Goal: Task Accomplishment & Management: Complete application form

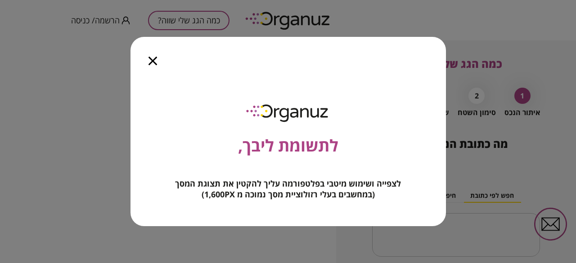
click at [154, 62] on icon "button" at bounding box center [153, 61] width 9 height 9
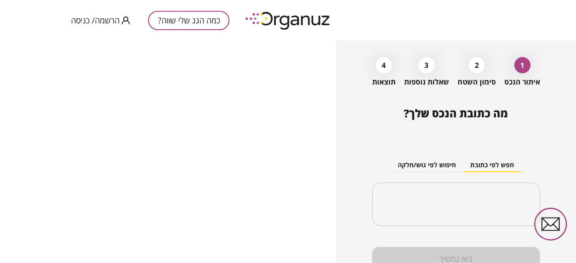
scroll to position [45, 0]
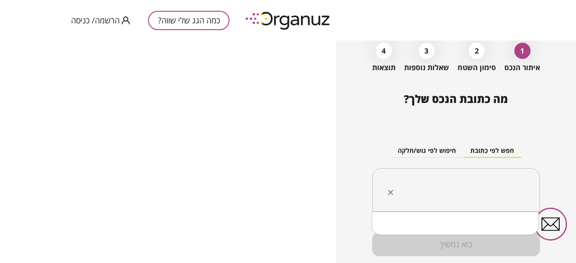
click at [506, 182] on input "text" at bounding box center [460, 190] width 140 height 23
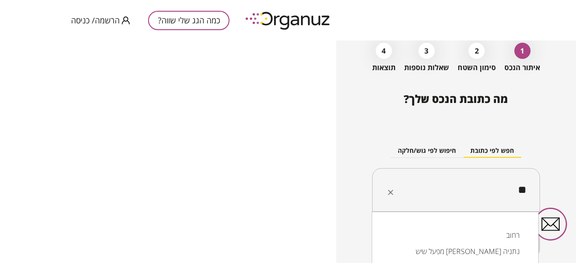
type input "*"
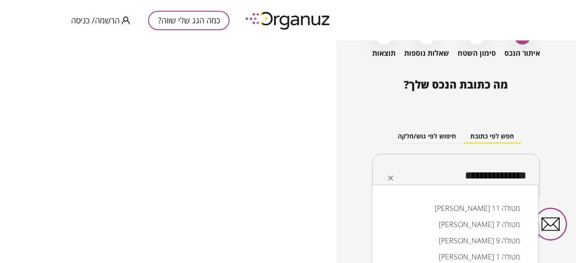
scroll to position [72, 0]
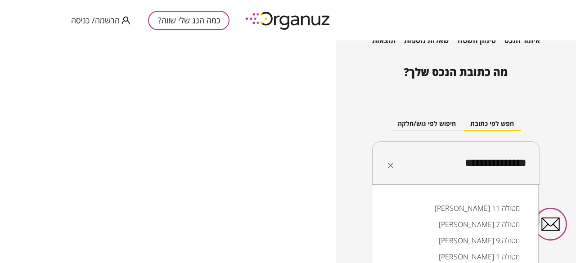
click at [438, 161] on input "**********" at bounding box center [460, 163] width 140 height 23
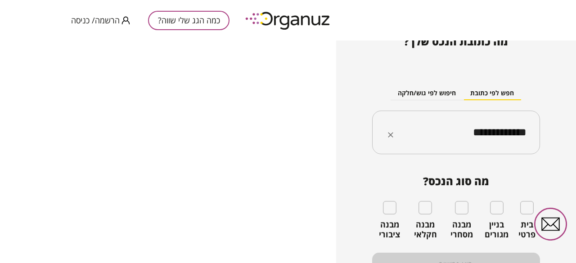
scroll to position [116, 0]
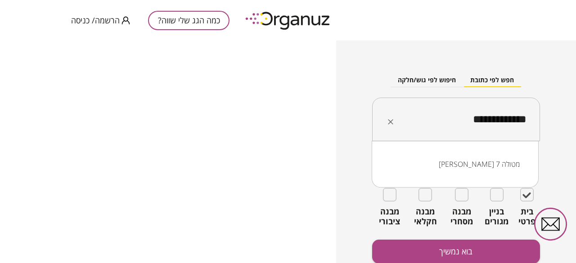
drag, startPoint x: 485, startPoint y: 119, endPoint x: 494, endPoint y: 117, distance: 9.1
click at [494, 117] on input "**********" at bounding box center [460, 119] width 140 height 23
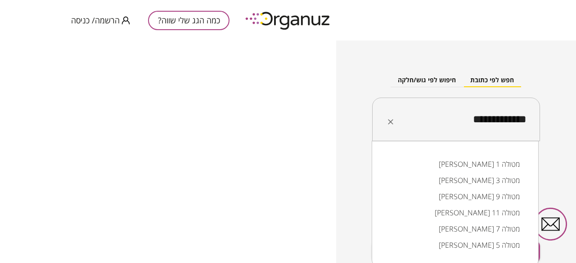
click at [495, 120] on input "**********" at bounding box center [460, 119] width 140 height 23
type input "**********"
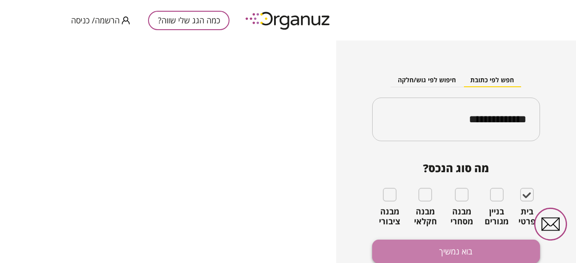
click at [462, 252] on button "בוא נמשיך" at bounding box center [456, 252] width 168 height 24
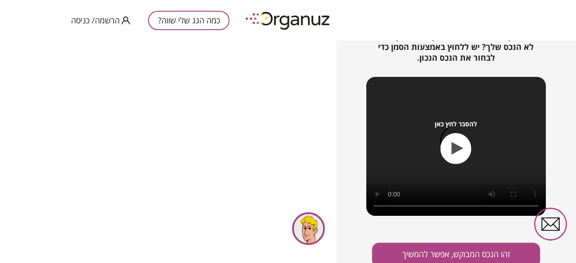
scroll to position [143, 0]
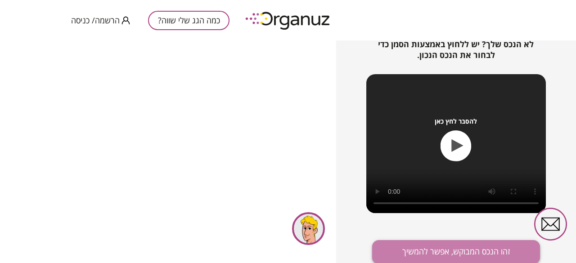
click at [490, 254] on button "זהו הנכס המבוקש, אפשר להמשיך" at bounding box center [456, 252] width 168 height 24
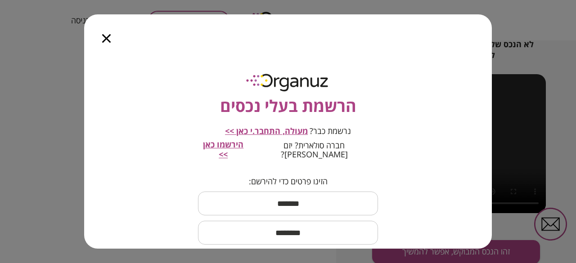
click at [309, 197] on input "text" at bounding box center [288, 203] width 180 height 27
type input "****"
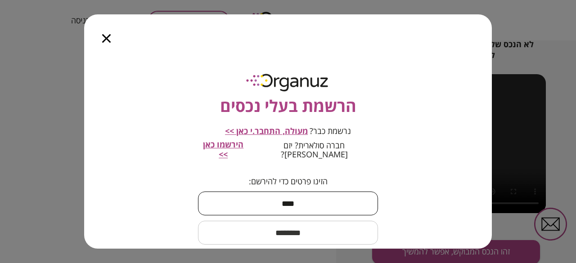
type input "****"
type input "**********"
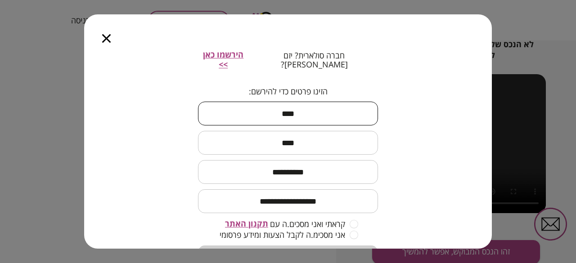
scroll to position [125, 0]
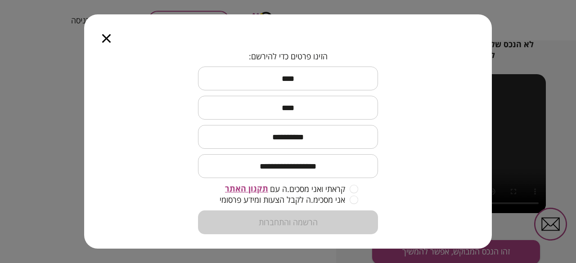
click at [241, 212] on form "**********" at bounding box center [288, 143] width 180 height 183
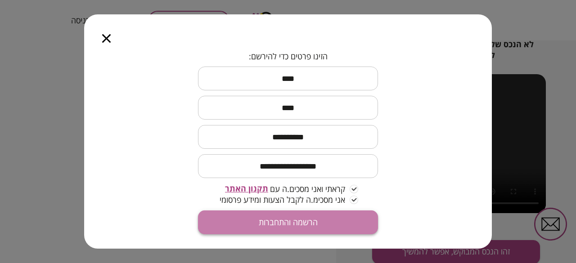
click at [310, 215] on button "הרשמה והתחברות" at bounding box center [288, 223] width 180 height 24
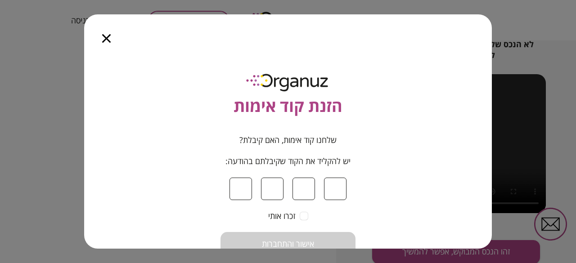
click at [244, 192] on input at bounding box center [241, 189] width 23 height 23
type input "*"
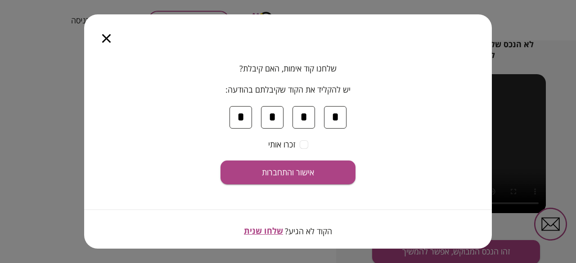
scroll to position [75, 0]
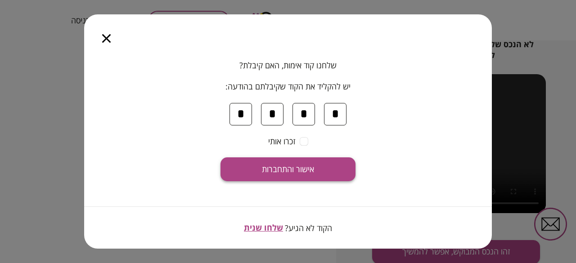
type input "*"
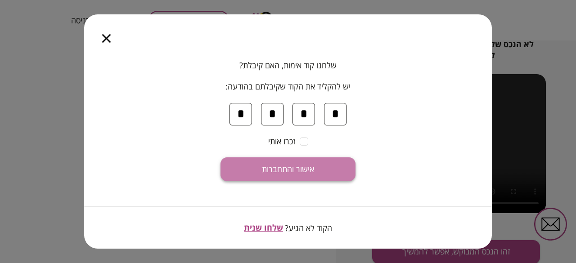
click at [290, 167] on span "אישור והתחברות" at bounding box center [288, 170] width 52 height 10
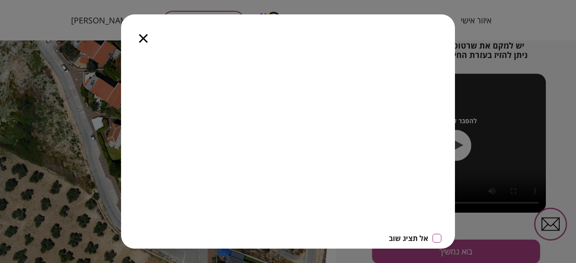
click at [532, 26] on div "אל תציג שוב" at bounding box center [288, 131] width 576 height 263
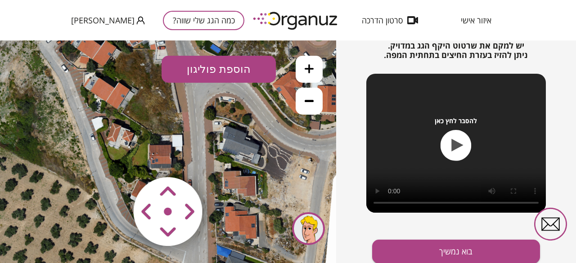
drag, startPoint x: 162, startPoint y: 214, endPoint x: 162, endPoint y: 176, distance: 37.4
click at [222, 158] on map at bounding box center [222, 158] width 0 height 0
click at [307, 67] on icon at bounding box center [309, 68] width 9 height 9
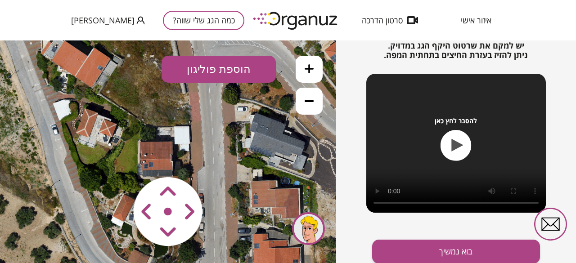
click at [302, 67] on button at bounding box center [309, 69] width 27 height 27
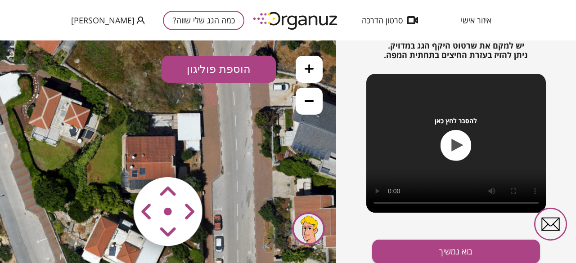
click at [302, 68] on button at bounding box center [309, 69] width 27 height 27
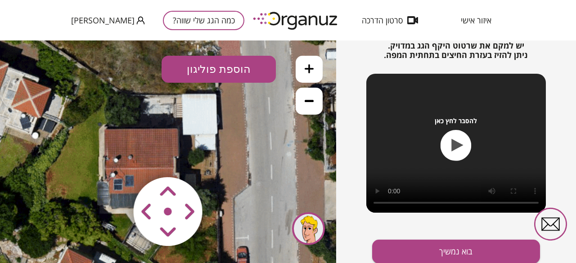
click at [114, 158] on area at bounding box center [114, 158] width 0 height 0
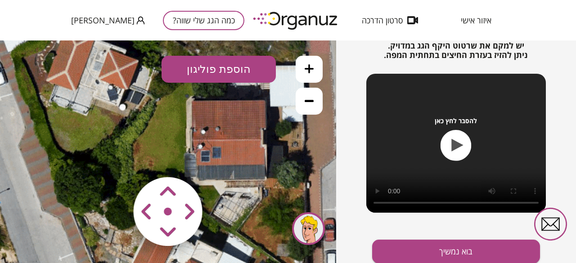
drag, startPoint x: 140, startPoint y: 153, endPoint x: 228, endPoint y: 124, distance: 91.8
click at [228, 124] on icon at bounding box center [255, 124] width 1350 height 1350
click at [317, 67] on button at bounding box center [309, 69] width 27 height 27
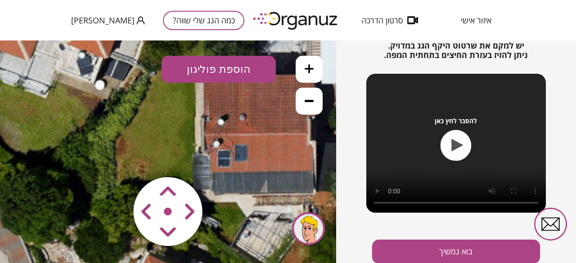
click at [317, 67] on button at bounding box center [309, 69] width 27 height 27
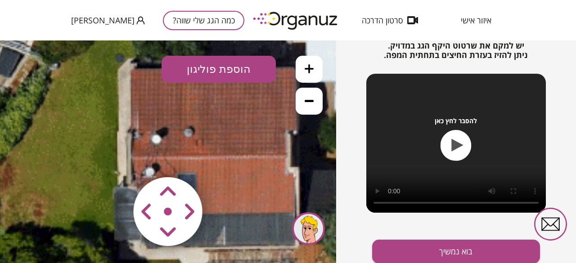
drag, startPoint x: 287, startPoint y: 146, endPoint x: 199, endPoint y: 178, distance: 93.4
click at [199, 178] on div ".st0 { fill: #FFFFFF; } 10" at bounding box center [168, 152] width 336 height 223
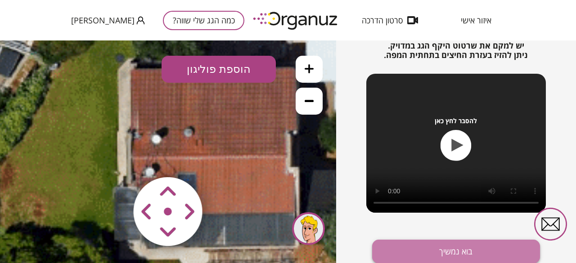
click at [457, 249] on button "בוא נמשיך" at bounding box center [456, 252] width 168 height 24
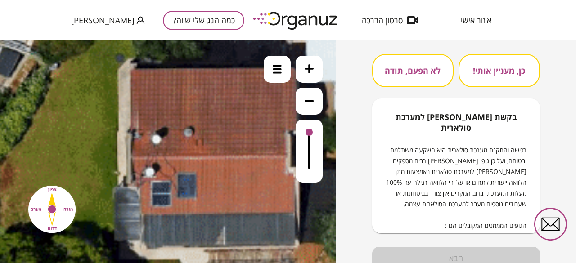
drag, startPoint x: 311, startPoint y: 133, endPoint x: 312, endPoint y: 140, distance: 7.9
click at [312, 140] on div at bounding box center [168, 152] width 336 height 223
drag, startPoint x: 309, startPoint y: 132, endPoint x: 308, endPoint y: 141, distance: 8.6
click at [308, 141] on div at bounding box center [168, 152] width 336 height 223
drag, startPoint x: 264, startPoint y: 134, endPoint x: 163, endPoint y: 131, distance: 100.9
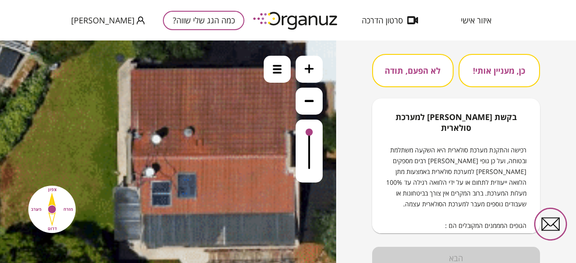
click at [163, 131] on div at bounding box center [168, 152] width 336 height 223
click at [267, 128] on div at bounding box center [168, 152] width 336 height 223
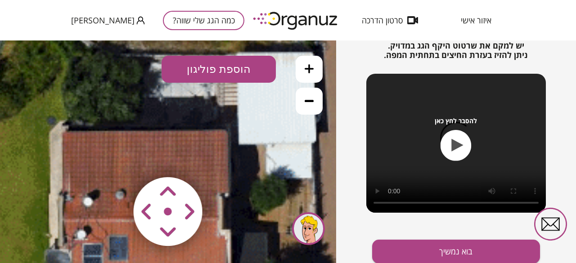
drag, startPoint x: 242, startPoint y: 130, endPoint x: 174, endPoint y: 192, distance: 92.4
click at [174, 192] on div ".st0 { fill: #FFFFFF; } 10" at bounding box center [168, 152] width 336 height 223
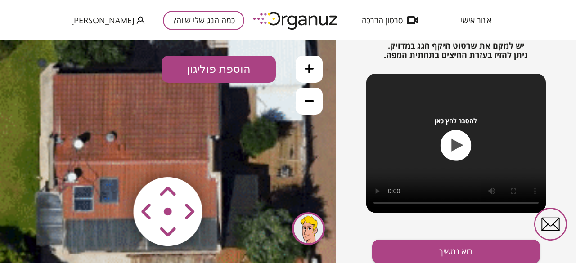
drag, startPoint x: 243, startPoint y: 200, endPoint x: 233, endPoint y: 143, distance: 58.5
click at [233, 143] on icon at bounding box center [196, 125] width 3038 height 3038
click at [448, 248] on button "בוא נמשיך" at bounding box center [456, 252] width 168 height 24
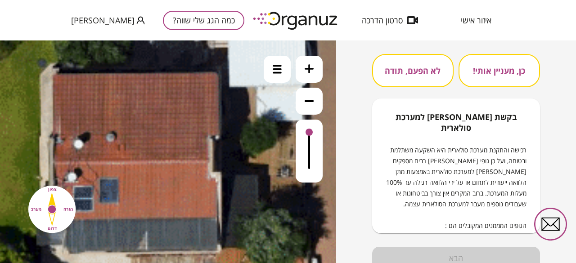
click at [274, 68] on div at bounding box center [168, 152] width 336 height 223
click at [307, 99] on div at bounding box center [168, 152] width 336 height 223
click at [308, 101] on div at bounding box center [168, 152] width 336 height 223
drag, startPoint x: 308, startPoint y: 132, endPoint x: 308, endPoint y: 138, distance: 5.9
click at [309, 137] on div at bounding box center [168, 152] width 336 height 223
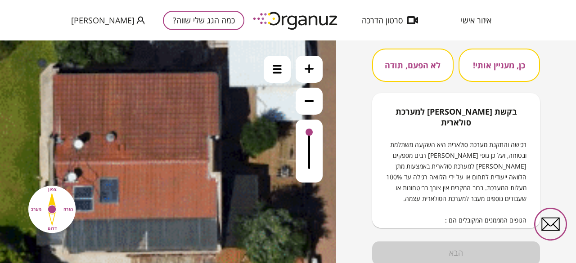
scroll to position [133, 0]
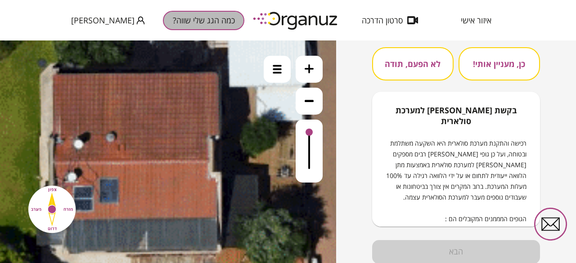
click at [171, 22] on button "כמה הגג שלי שווה?" at bounding box center [203, 20] width 81 height 19
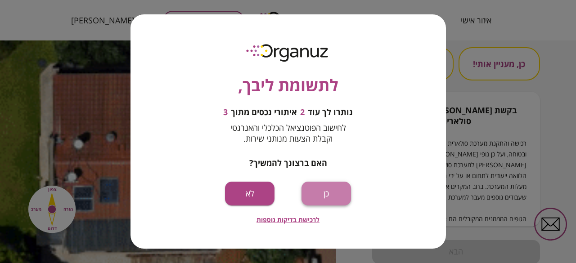
click at [328, 194] on button "כן" at bounding box center [327, 194] width 50 height 24
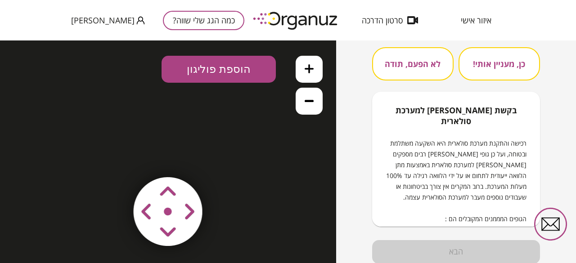
click at [232, 73] on div at bounding box center [168, 152] width 336 height 223
click at [229, 68] on div at bounding box center [168, 152] width 336 height 223
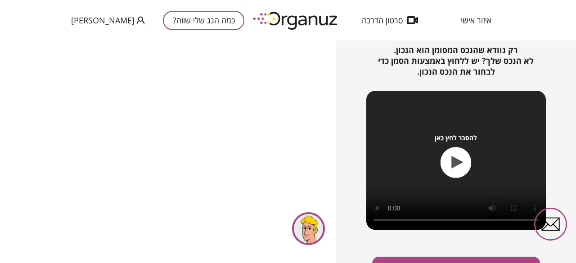
scroll to position [133, 0]
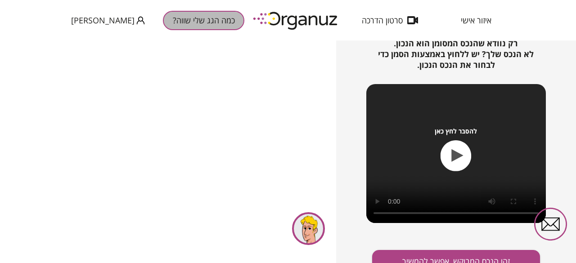
click at [188, 23] on button "כמה הגג שלי שווה?" at bounding box center [203, 20] width 81 height 19
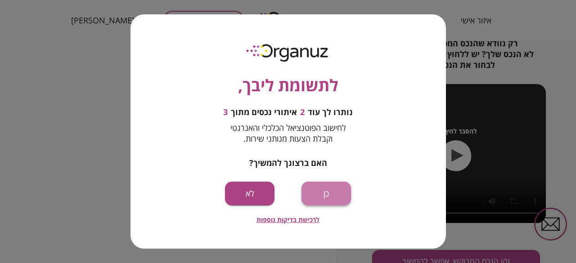
click at [329, 198] on button "כן" at bounding box center [327, 194] width 50 height 24
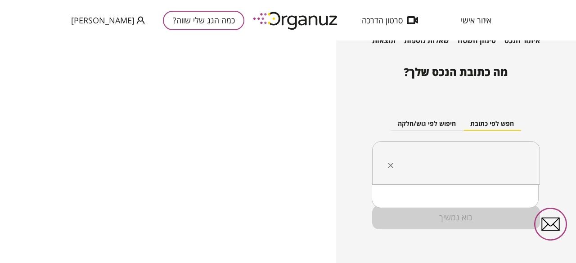
click at [478, 152] on input "text" at bounding box center [460, 163] width 140 height 23
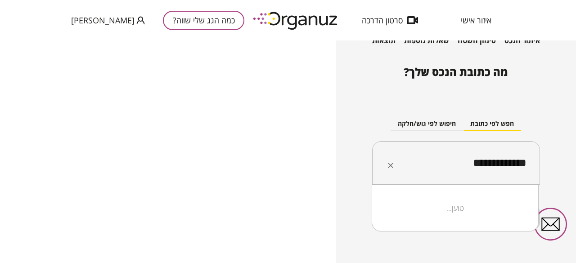
type input "**********"
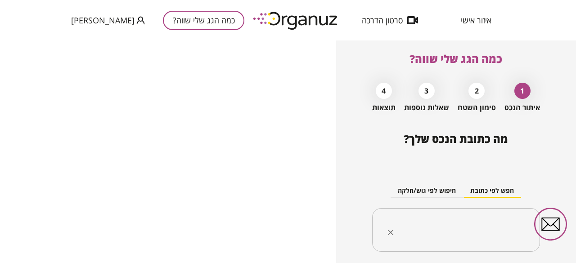
scroll to position [0, 0]
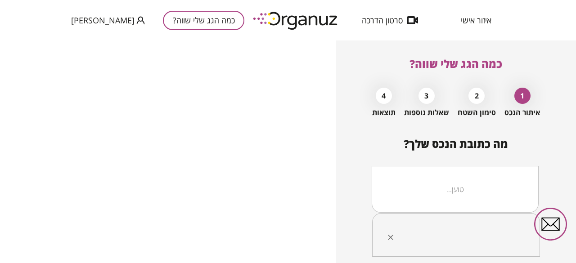
click at [519, 232] on input "text" at bounding box center [460, 235] width 140 height 23
click at [391, 239] on icon "Clear" at bounding box center [390, 237] width 9 height 9
click at [390, 235] on icon "Clear" at bounding box center [390, 237] width 9 height 9
